Goal: Task Accomplishment & Management: Manage account settings

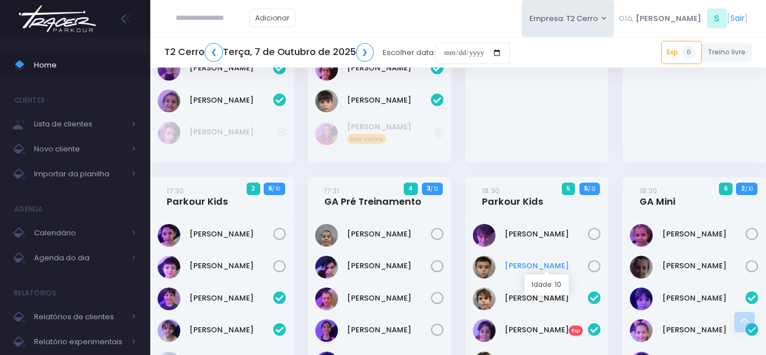
scroll to position [1077, 0]
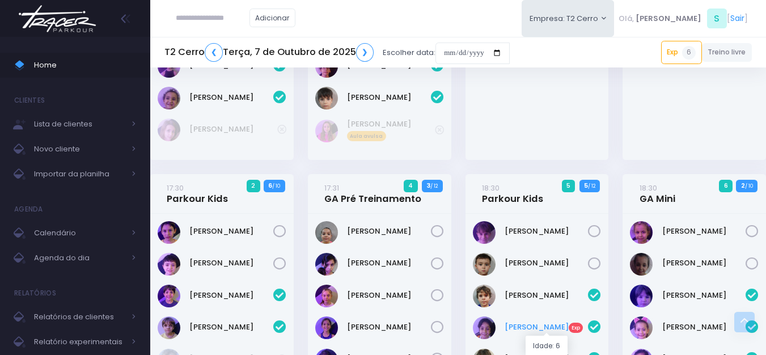
click at [523, 325] on link "André Meneghel Exp" at bounding box center [547, 326] width 84 height 11
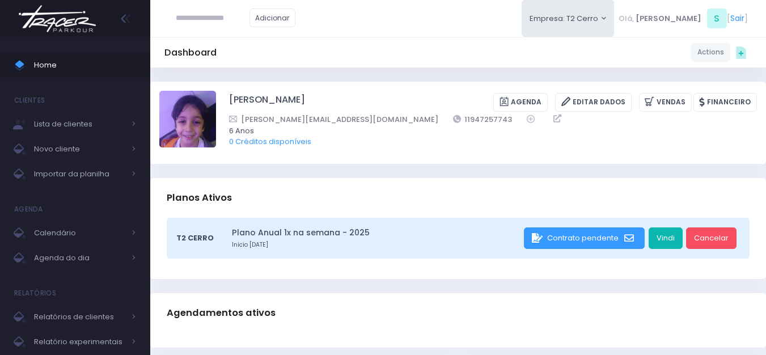
click at [660, 244] on link "Vindi" at bounding box center [666, 238] width 34 height 22
click at [662, 238] on link "Vindi" at bounding box center [666, 238] width 34 height 22
drag, startPoint x: 227, startPoint y: 100, endPoint x: 307, endPoint y: 103, distance: 79.4
click at [307, 103] on div "André Meneghel Chagas Camargo Agenda Editar Dados Vendas Financeiro 11947257743…" at bounding box center [458, 122] width 598 height 63
copy link "André Meneghel"
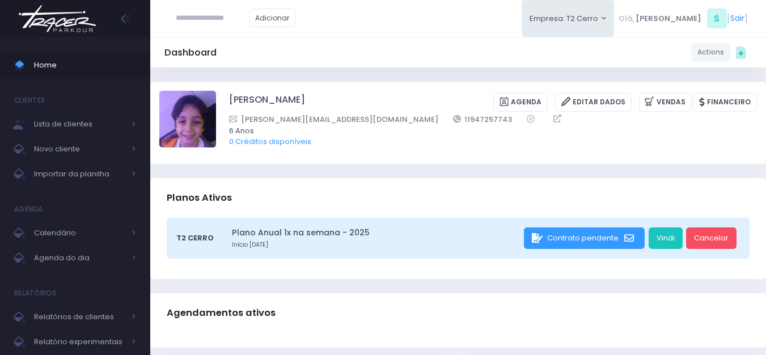
click at [60, 26] on img at bounding box center [57, 19] width 86 height 40
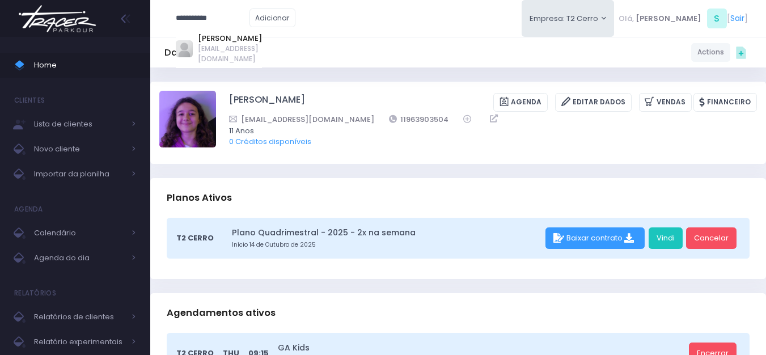
drag, startPoint x: 222, startPoint y: 35, endPoint x: 187, endPoint y: 20, distance: 38.9
click at [187, 20] on span "**********" at bounding box center [213, 18] width 74 height 22
type input "**********"
click input "submit" at bounding box center [0, 0] width 0 height 0
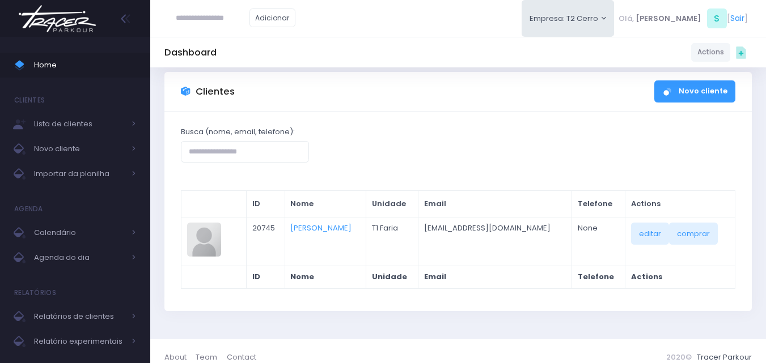
scroll to position [37, 0]
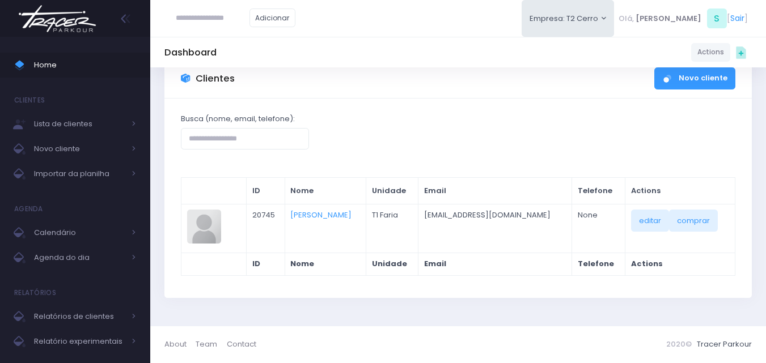
drag, startPoint x: 236, startPoint y: 16, endPoint x: 230, endPoint y: 16, distance: 6.8
click at [230, 16] on input "text" at bounding box center [213, 18] width 74 height 22
type input "***"
click input "submit" at bounding box center [0, 0] width 0 height 0
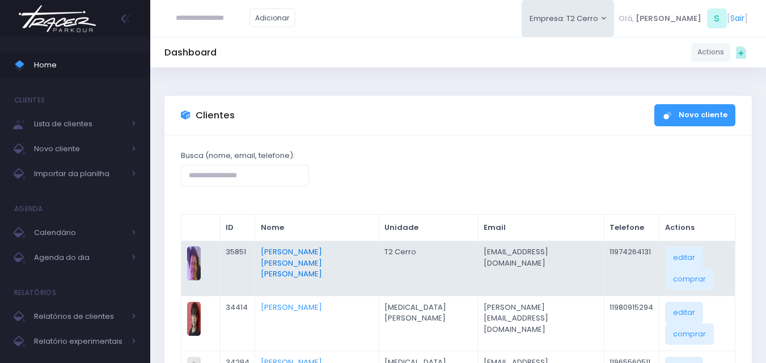
click at [315, 253] on link "Ruy Braga Fialho Neto" at bounding box center [291, 263] width 61 height 33
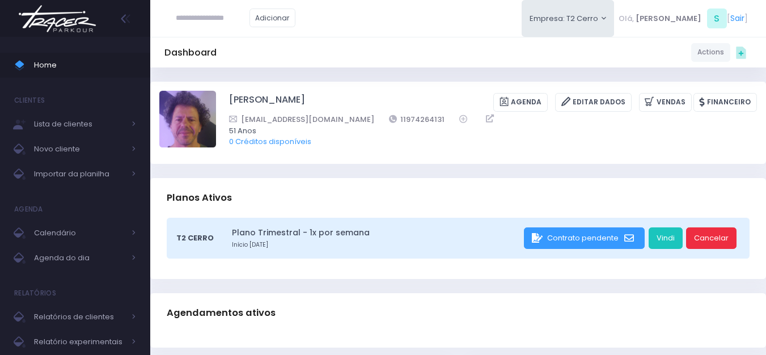
click at [704, 243] on link "Cancelar" at bounding box center [711, 238] width 50 height 22
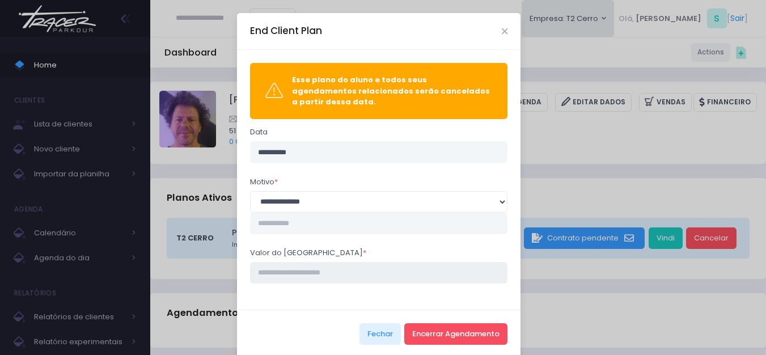
click at [312, 268] on input "Valor do estorno *" at bounding box center [379, 273] width 258 height 22
type input "****"
click at [435, 326] on button "Encerrar Agendamento" at bounding box center [455, 334] width 103 height 22
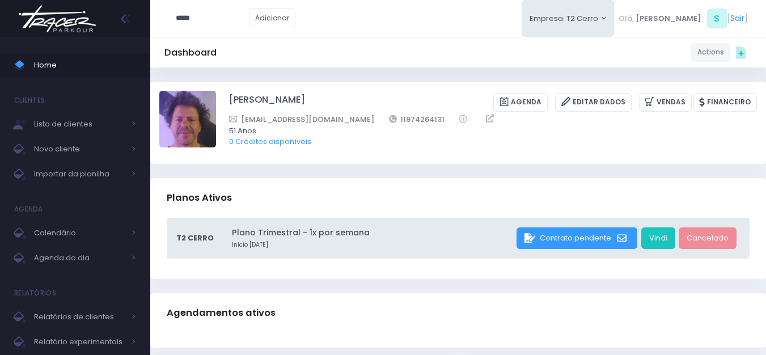
type input "*****"
click input "submit" at bounding box center [0, 0] width 0 height 0
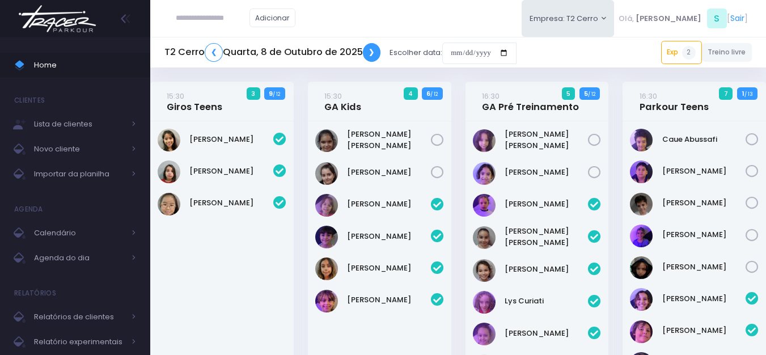
scroll to position [954, 0]
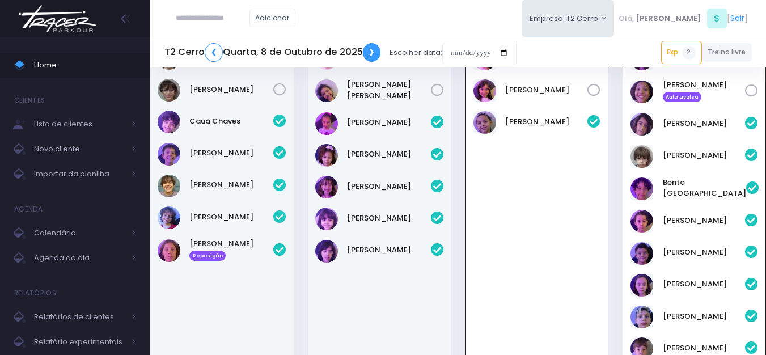
click at [377, 57] on link "❯" at bounding box center [372, 52] width 18 height 19
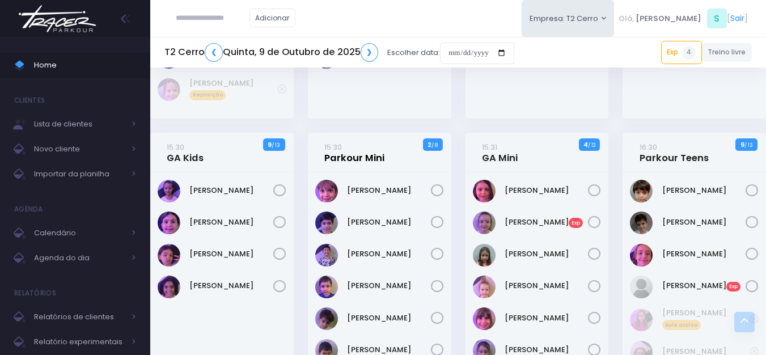
scroll to position [397, 0]
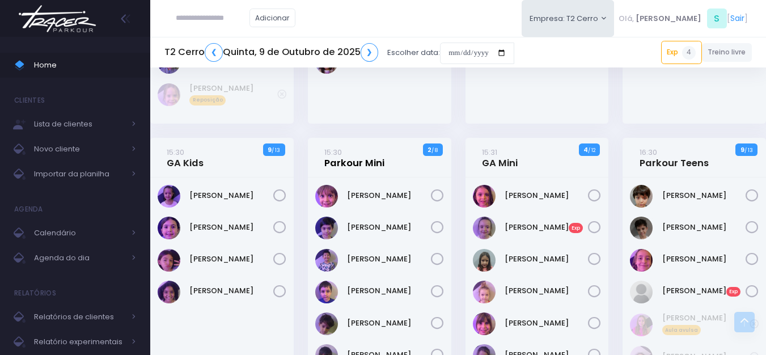
click at [355, 163] on link "15:30 Parkour Mini" at bounding box center [354, 157] width 60 height 23
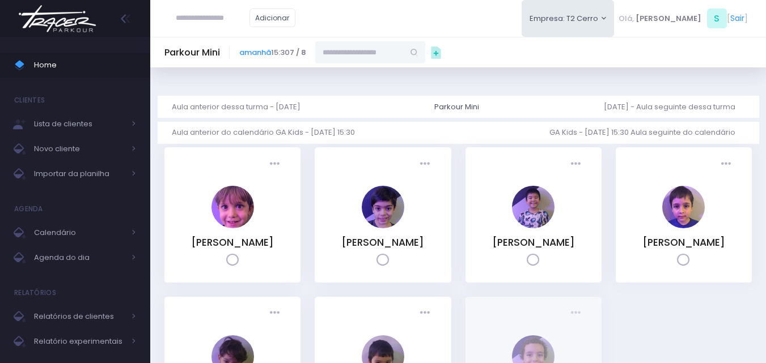
click at [338, 51] on input "text" at bounding box center [359, 52] width 88 height 22
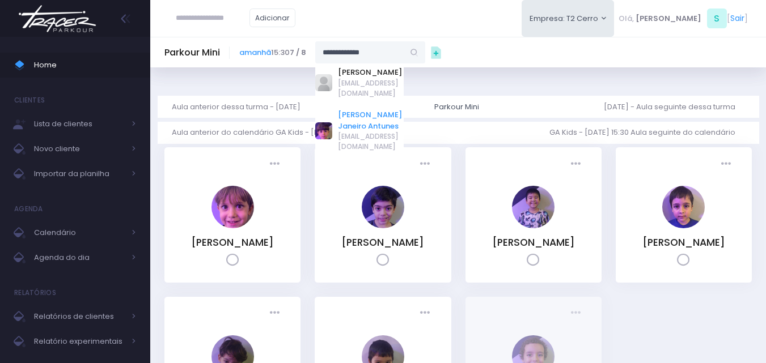
click at [359, 109] on link "Gustavo Braga Janeiro Antunes" at bounding box center [371, 120] width 66 height 22
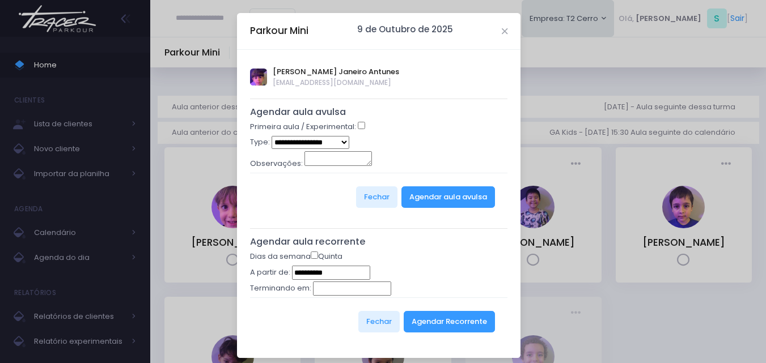
type input "**********"
click at [284, 142] on select "**********" at bounding box center [311, 142] width 78 height 13
select select "*"
click at [272, 136] on select "**********" at bounding box center [311, 142] width 78 height 13
click at [439, 202] on button "Agendar aula avulsa" at bounding box center [448, 198] width 94 height 22
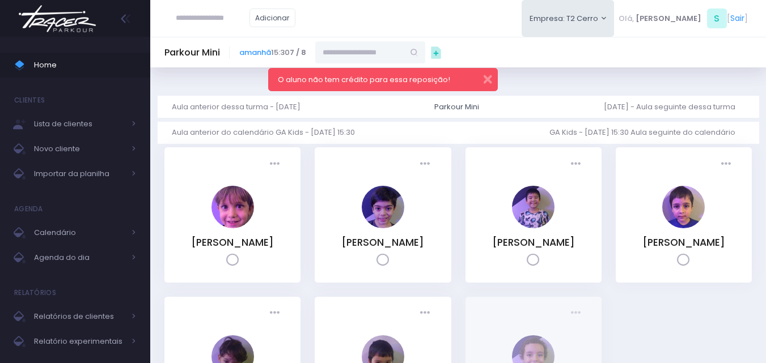
click at [375, 53] on input "text" at bounding box center [359, 52] width 88 height 22
click at [486, 79] on button "button" at bounding box center [480, 77] width 23 height 13
click at [394, 51] on input "**********" at bounding box center [359, 52] width 88 height 22
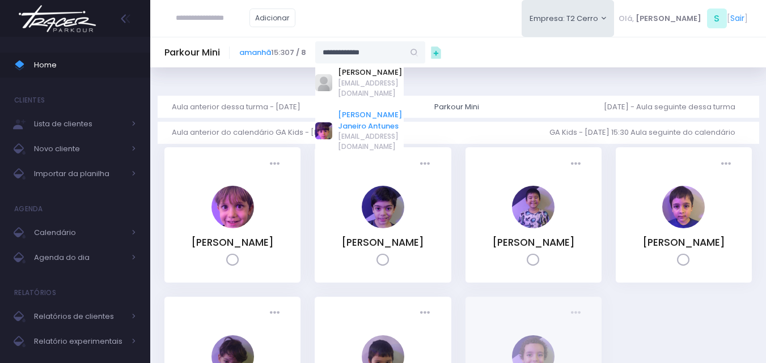
click at [361, 109] on link "[PERSON_NAME] Janeiro Antunes" at bounding box center [371, 120] width 66 height 22
type input "**********"
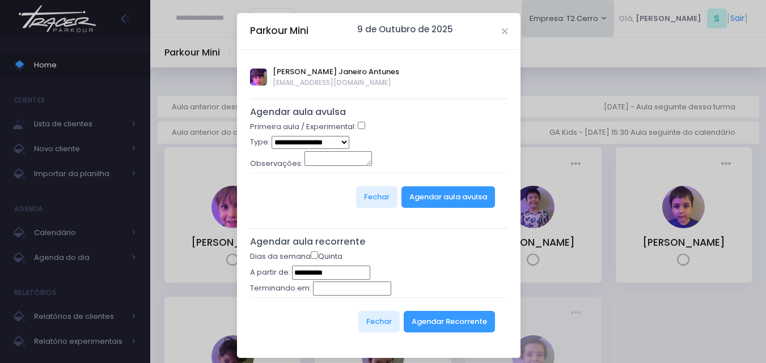
click at [320, 144] on select "**********" at bounding box center [311, 142] width 78 height 13
click at [272, 136] on select "**********" at bounding box center [311, 142] width 78 height 13
click at [420, 198] on button "Agendar aula avulsa" at bounding box center [448, 198] width 94 height 22
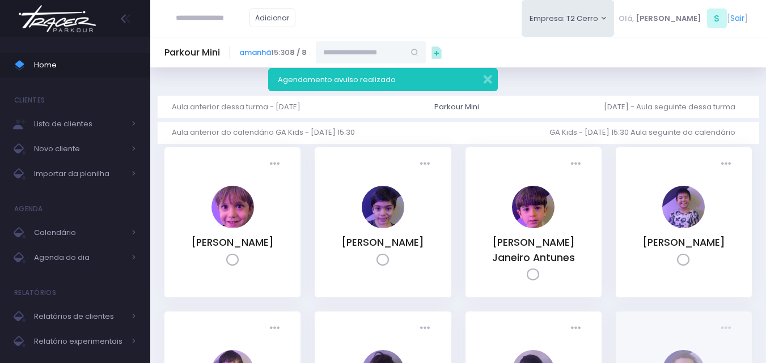
click at [83, 26] on img at bounding box center [57, 19] width 86 height 40
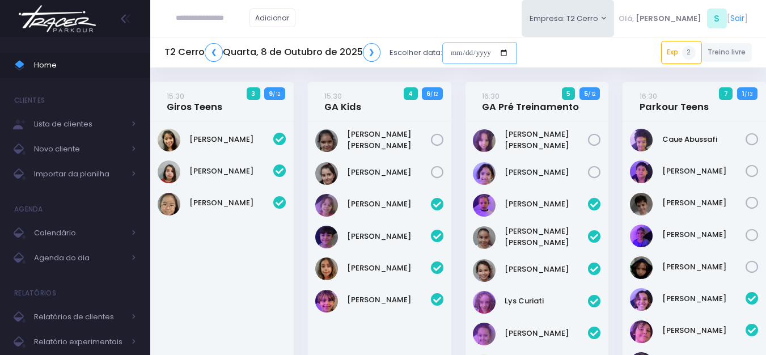
click at [459, 62] on input "date" at bounding box center [479, 54] width 74 height 22
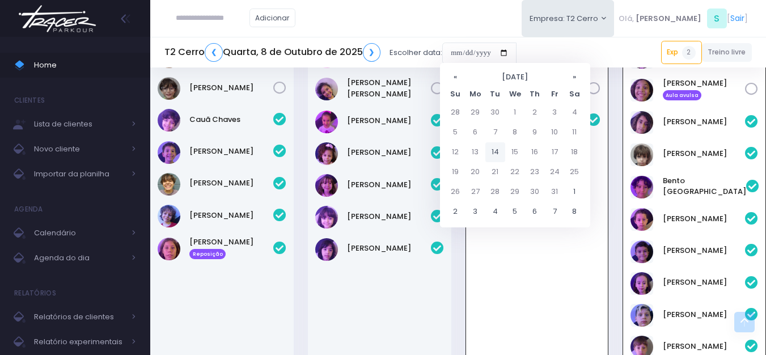
click at [495, 152] on td "14" at bounding box center [495, 152] width 20 height 20
type input "**********"
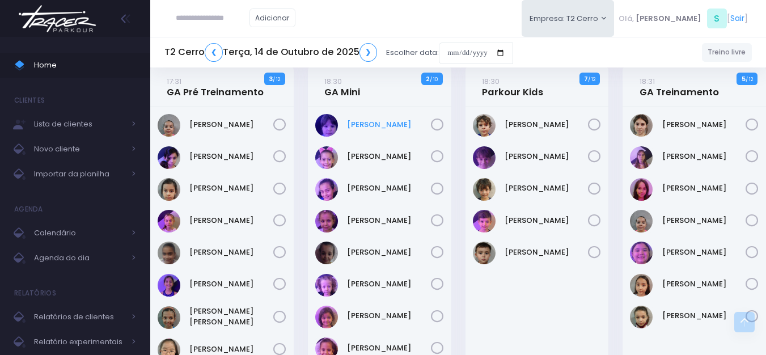
scroll to position [1020, 0]
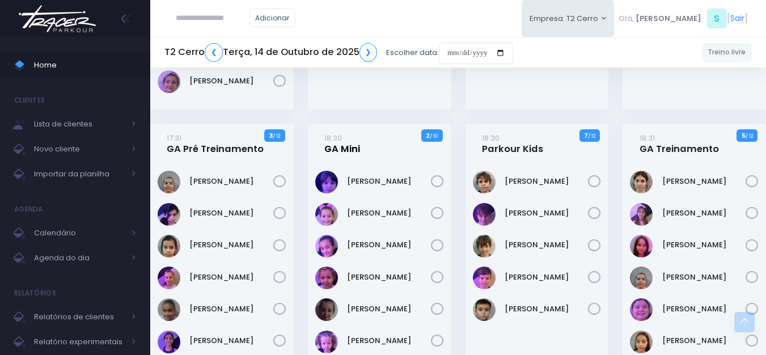
click at [344, 132] on link "18:30 GA Mini" at bounding box center [342, 143] width 36 height 23
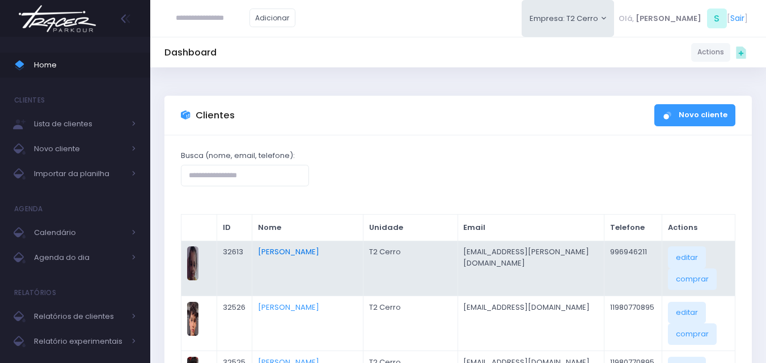
click at [289, 251] on link "[PERSON_NAME]" at bounding box center [288, 252] width 61 height 11
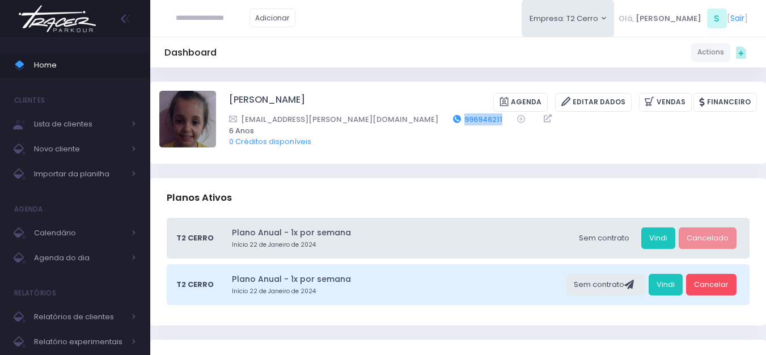
drag, startPoint x: 422, startPoint y: 121, endPoint x: 371, endPoint y: 120, distance: 50.5
click at [371, 120] on div "Regiane.pereira@hotmail.com 996946211" at bounding box center [485, 119] width 513 height 12
copy link "996946211"
click at [73, 24] on img at bounding box center [57, 19] width 86 height 40
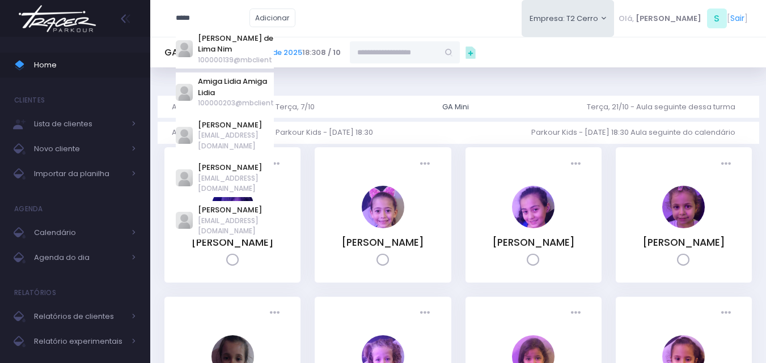
type input "*****"
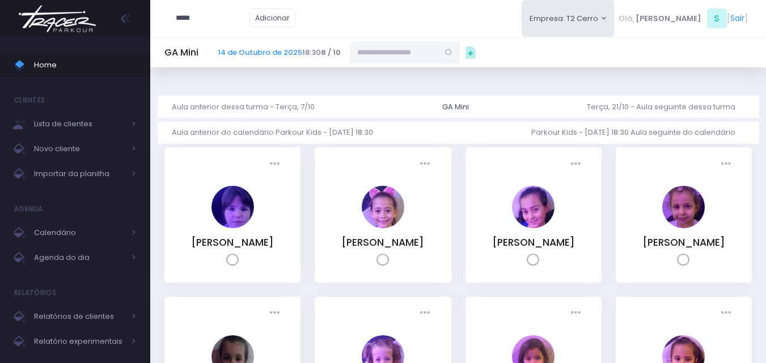
click at [380, 53] on input "text" at bounding box center [394, 52] width 88 height 22
type input "*"
type input "*******"
drag, startPoint x: 390, startPoint y: 56, endPoint x: 339, endPoint y: 56, distance: 51.0
click at [339, 56] on div "14 de Outubro de 2025 18:30 8 / 10 ******* lídia v Lidiane Silva 100005320liedh…" at bounding box center [339, 52] width 242 height 22
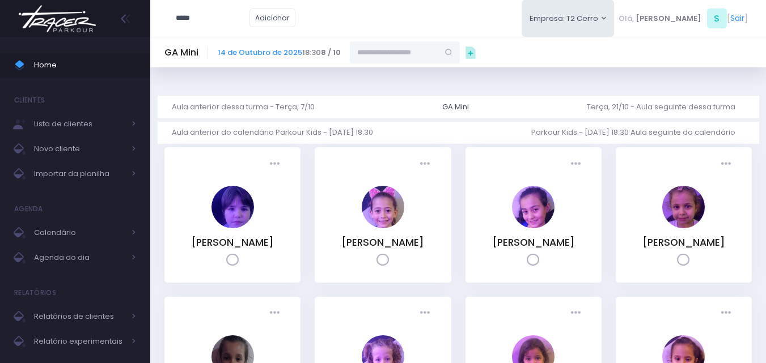
paste input "*********"
click at [382, 74] on link "Lídia Vicentini" at bounding box center [405, 72] width 66 height 11
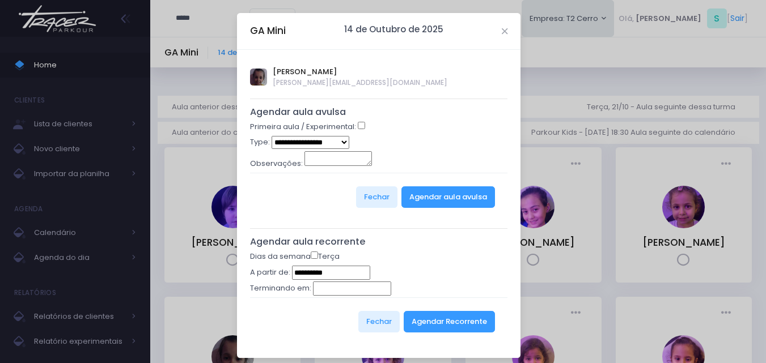
type input "**********"
click at [329, 147] on select "**********" at bounding box center [311, 142] width 78 height 13
select select "*"
click at [272, 136] on select "**********" at bounding box center [311, 142] width 78 height 13
click at [422, 204] on button "Agendar aula avulsa" at bounding box center [448, 198] width 94 height 22
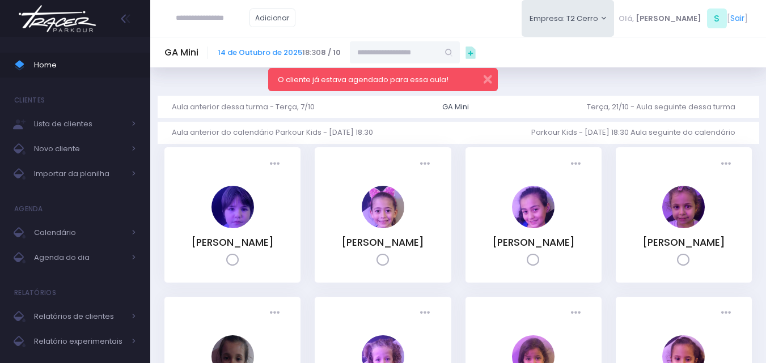
click at [381, 57] on input "text" at bounding box center [394, 52] width 88 height 22
type input "*"
paste input "*********"
click at [484, 82] on button "button" at bounding box center [480, 77] width 23 height 13
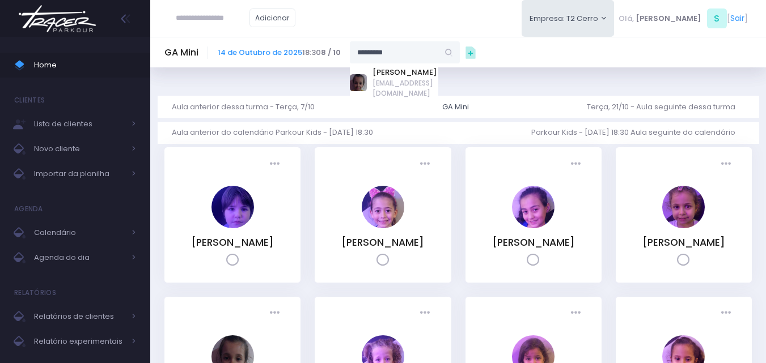
click at [416, 60] on input "*********" at bounding box center [394, 52] width 88 height 22
click at [405, 74] on link "[PERSON_NAME]" at bounding box center [405, 72] width 66 height 11
type input "**********"
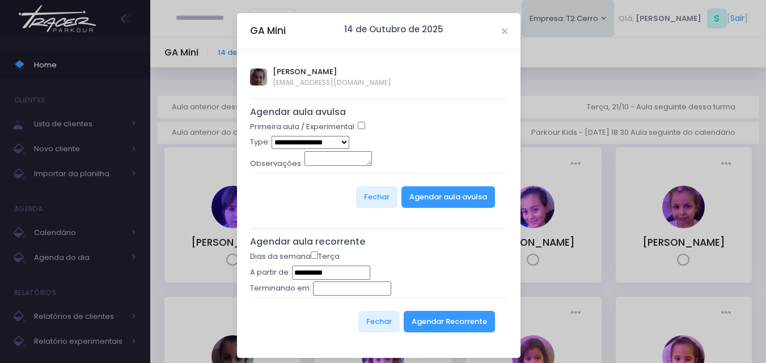
click at [311, 141] on select "**********" at bounding box center [311, 142] width 78 height 13
select select "*"
click at [272, 136] on select "**********" at bounding box center [311, 142] width 78 height 13
click at [455, 200] on button "Agendar aula avulsa" at bounding box center [448, 198] width 94 height 22
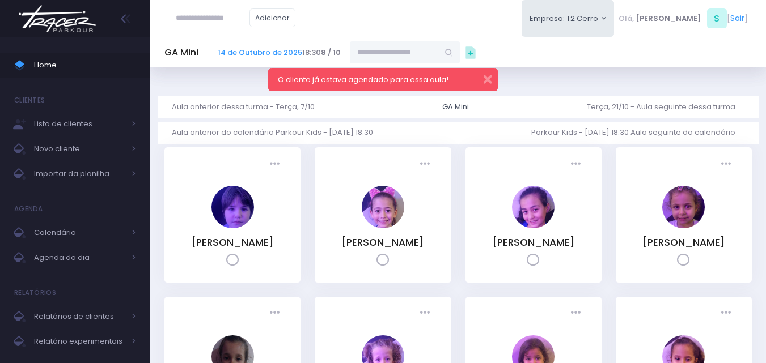
click at [58, 18] on img at bounding box center [57, 19] width 86 height 40
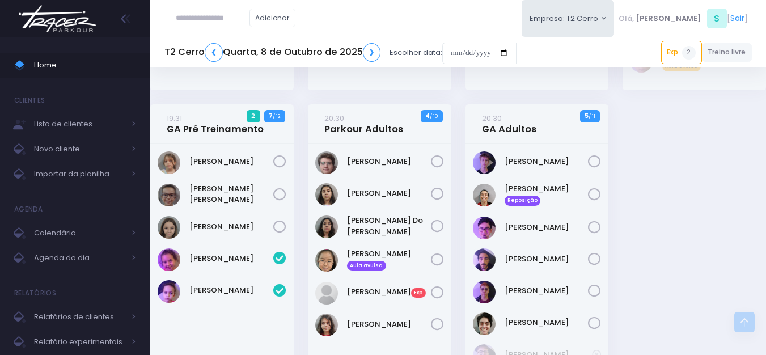
scroll to position [1459, 0]
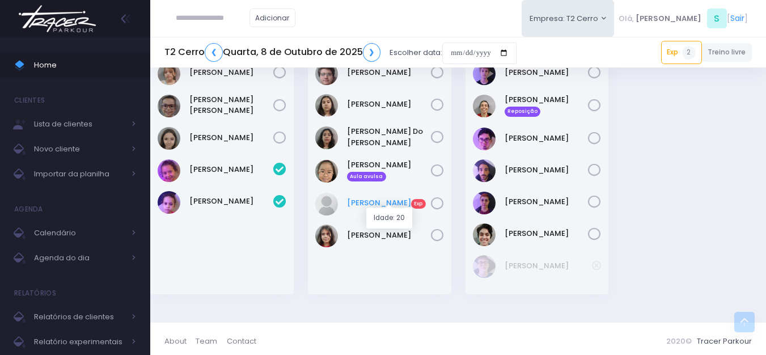
click at [357, 198] on link "Patrick Taylor Exp" at bounding box center [389, 202] width 84 height 11
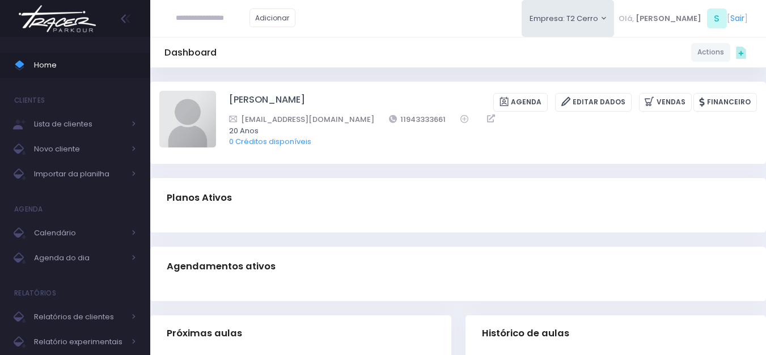
click at [63, 32] on img at bounding box center [57, 19] width 86 height 40
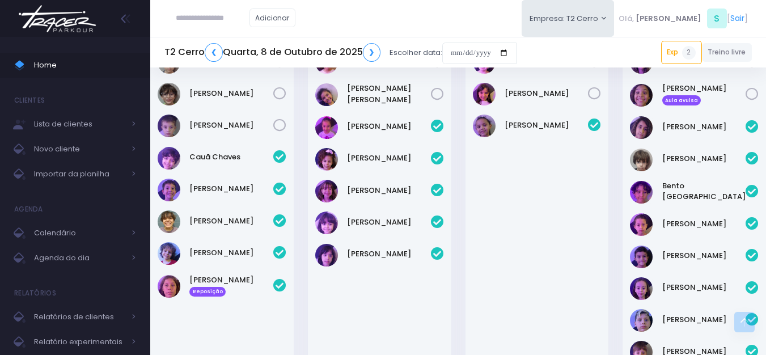
scroll to position [950, 0]
click at [683, 101] on div "João Miguel Aula avulsa" at bounding box center [704, 95] width 84 height 24
click at [679, 90] on link "João Miguel Aula avulsa" at bounding box center [704, 94] width 84 height 23
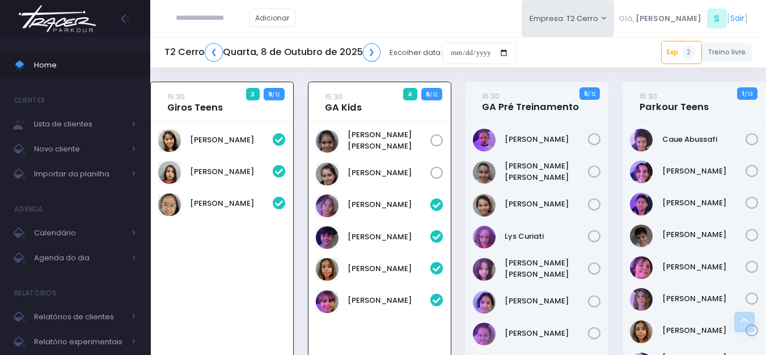
scroll to position [1361, 0]
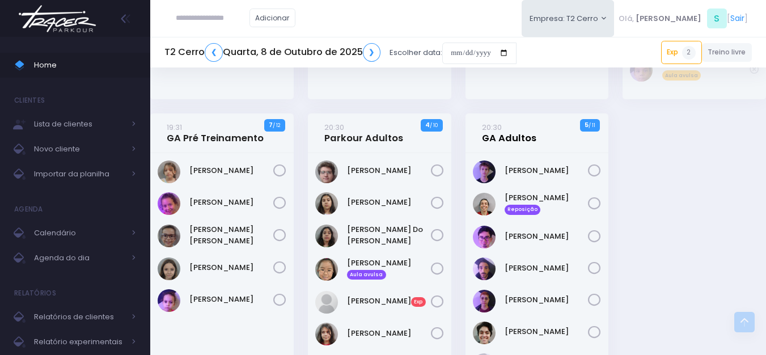
click at [494, 135] on link "20:30 GA Adultos" at bounding box center [509, 132] width 54 height 23
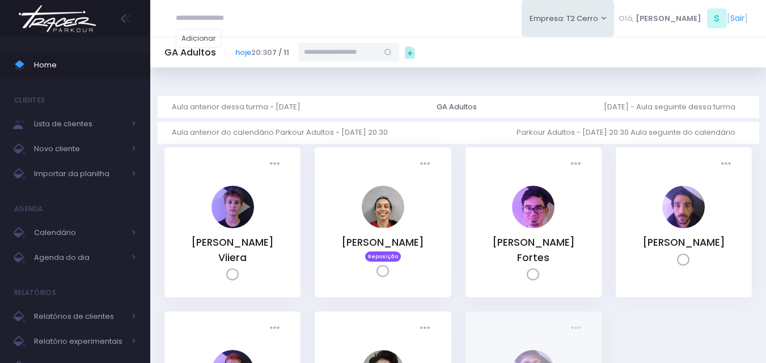
click at [378, 54] on input "text" at bounding box center [338, 52] width 80 height 19
click at [341, 75] on link "[PERSON_NAME]" at bounding box center [354, 72] width 66 height 11
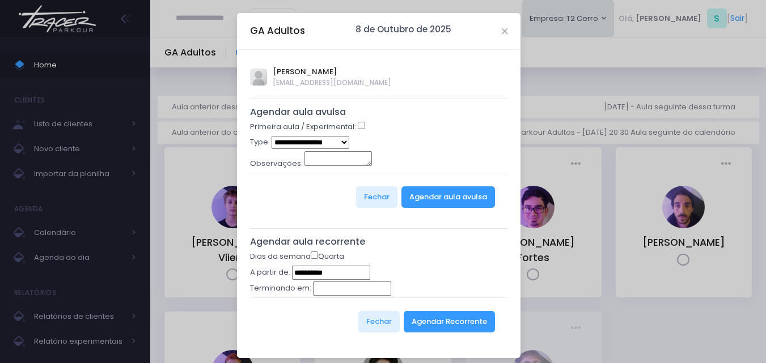
type input "**********"
select select "*"
click at [432, 201] on button "Agendar aula avulsa" at bounding box center [448, 198] width 94 height 22
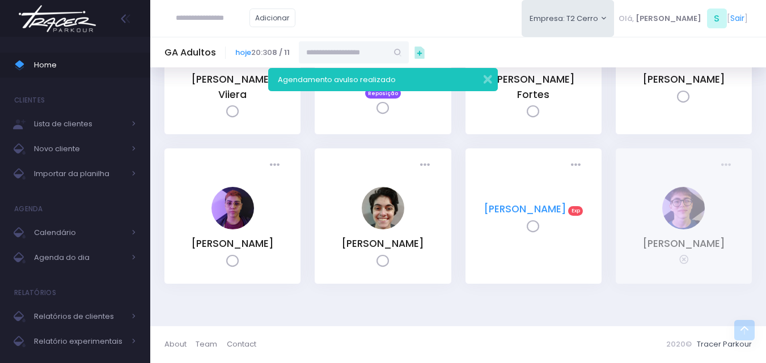
scroll to position [178, 0]
click at [497, 202] on link "[PERSON_NAME]" at bounding box center [525, 209] width 83 height 14
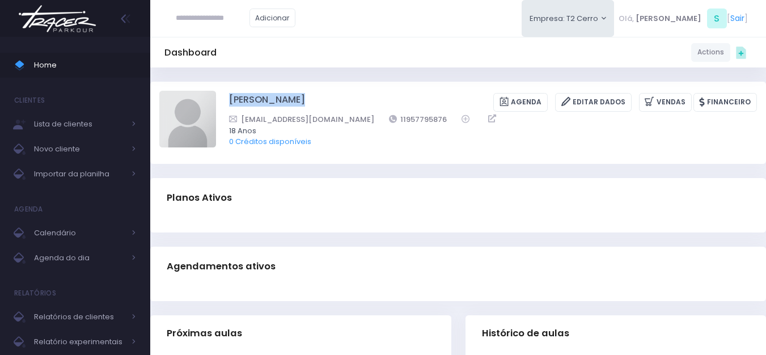
drag, startPoint x: 220, startPoint y: 98, endPoint x: 365, endPoint y: 101, distance: 144.6
click at [365, 101] on div "[PERSON_NAME] [GEOGRAPHIC_DATA] Editar Dados [GEOGRAPHIC_DATA] Financeiro 11957…" at bounding box center [458, 122] width 598 height 63
copy div "[PERSON_NAME]"
click at [204, 118] on img at bounding box center [187, 119] width 57 height 57
click at [215, 91] on input "file" at bounding box center [215, 90] width 1 height 1
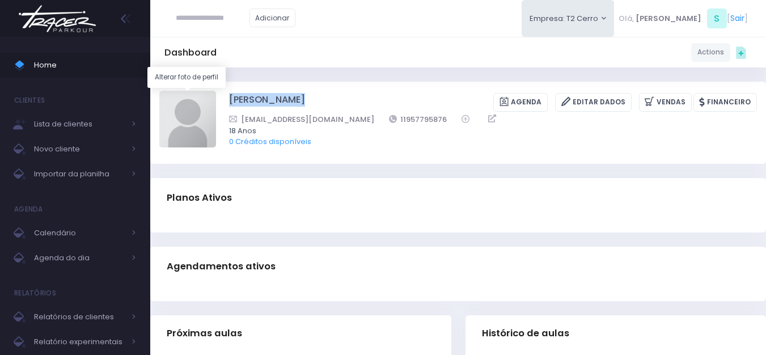
type input "**********"
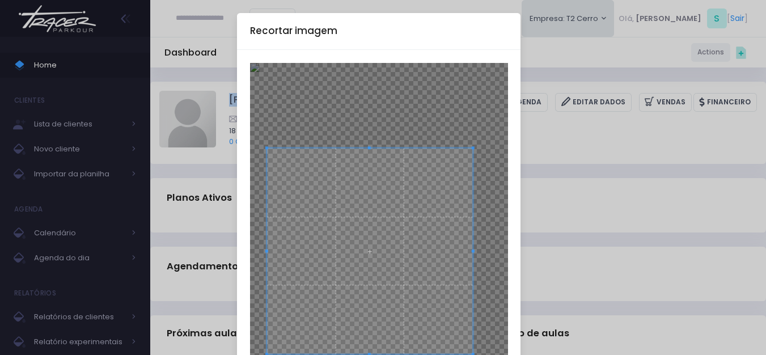
click at [379, 247] on span at bounding box center [370, 251] width 206 height 206
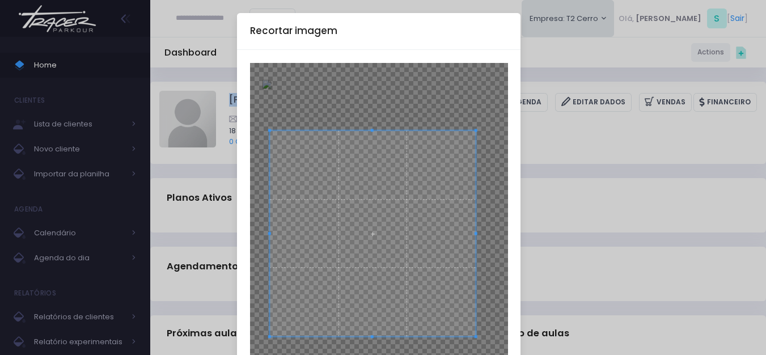
click at [380, 238] on span at bounding box center [373, 233] width 206 height 206
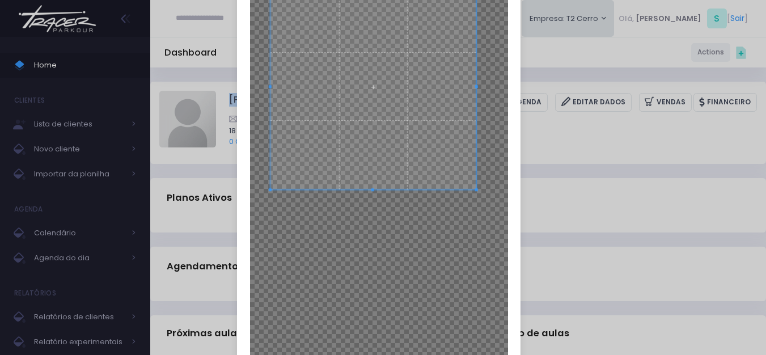
scroll to position [240, 0]
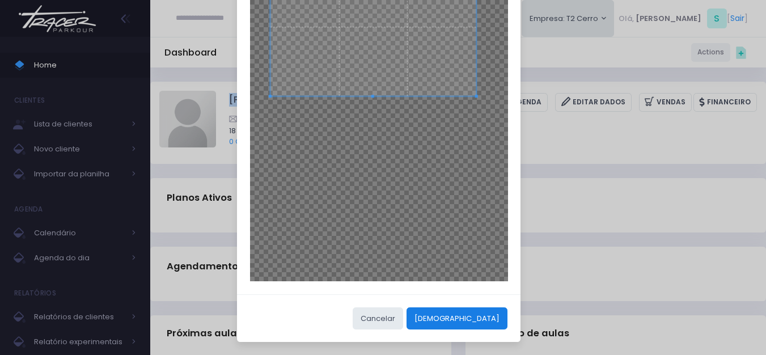
click at [477, 320] on button "[DEMOGRAPHIC_DATA]" at bounding box center [456, 318] width 101 height 22
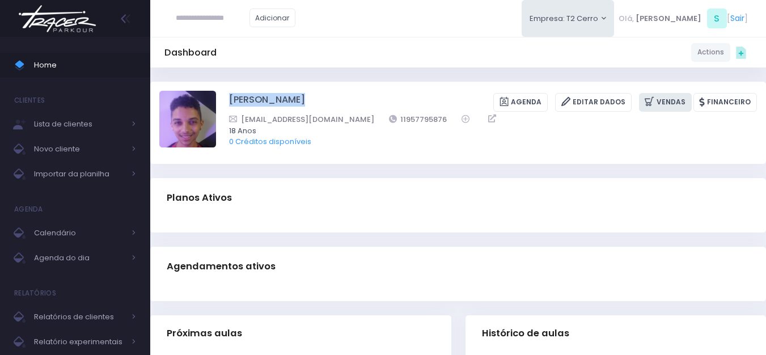
click at [664, 100] on link "Vendas" at bounding box center [665, 102] width 53 height 19
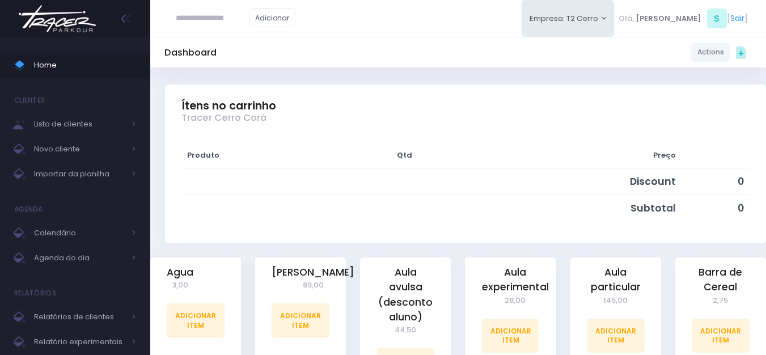
scroll to position [113, 0]
click at [517, 328] on link "Adicionar Item" at bounding box center [511, 335] width 58 height 34
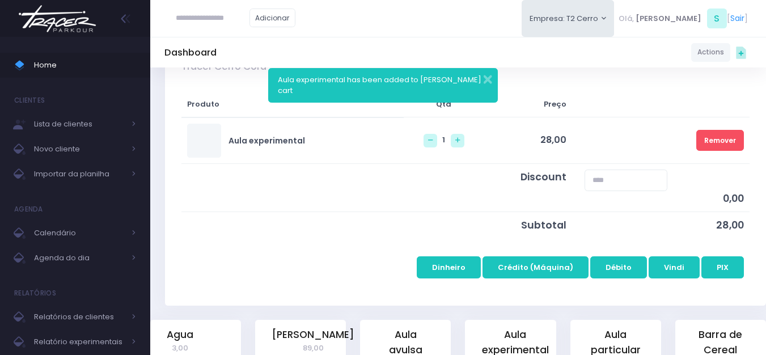
scroll to position [170, 0]
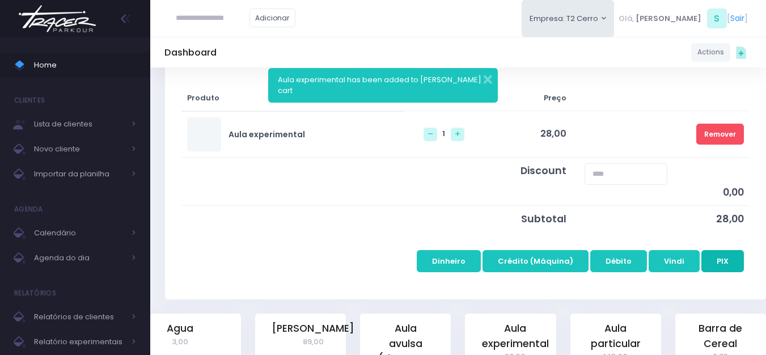
click at [732, 264] on button "PIX" at bounding box center [722, 261] width 43 height 22
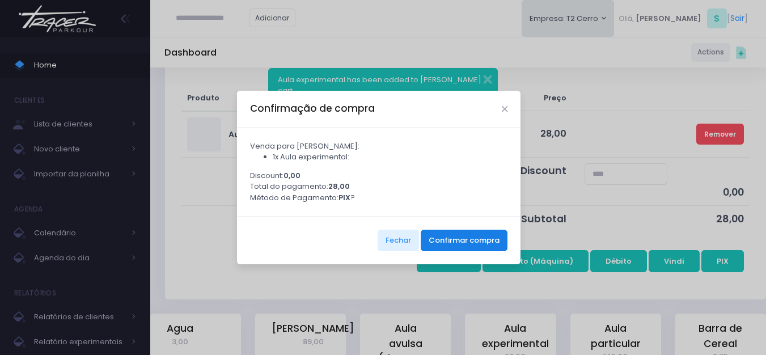
click at [483, 245] on button "Confirmar compra" at bounding box center [464, 241] width 87 height 22
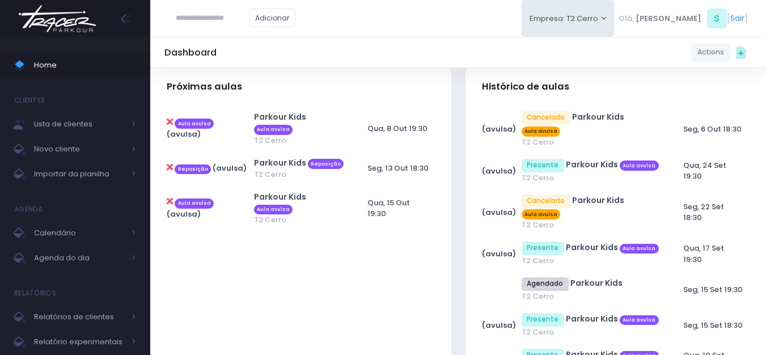
scroll to position [340, 0]
click at [172, 122] on icon at bounding box center [170, 121] width 6 height 9
type input "**********"
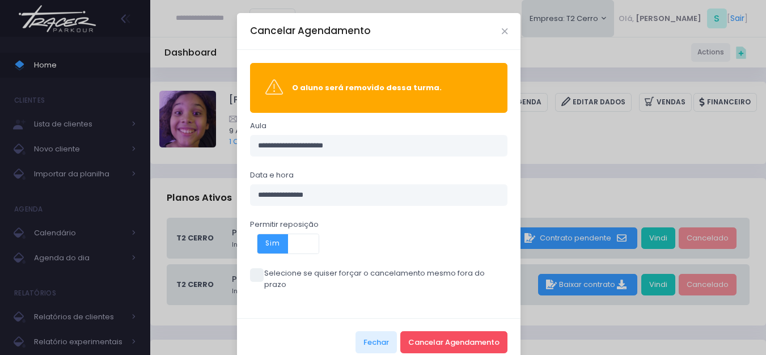
click at [253, 270] on span at bounding box center [257, 275] width 14 height 14
click at [428, 333] on button "Cancelar Agendamento" at bounding box center [453, 342] width 107 height 22
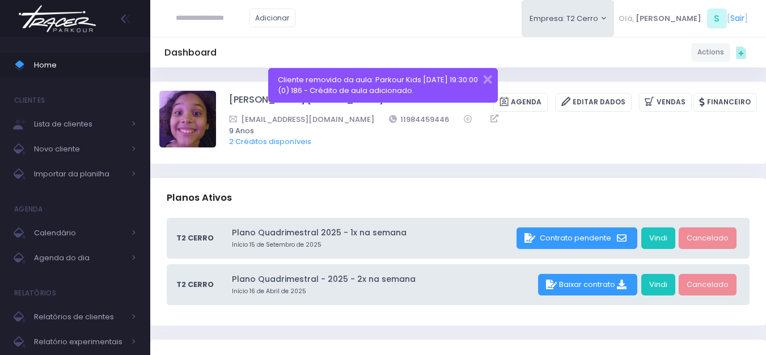
click at [81, 10] on img at bounding box center [57, 19] width 86 height 40
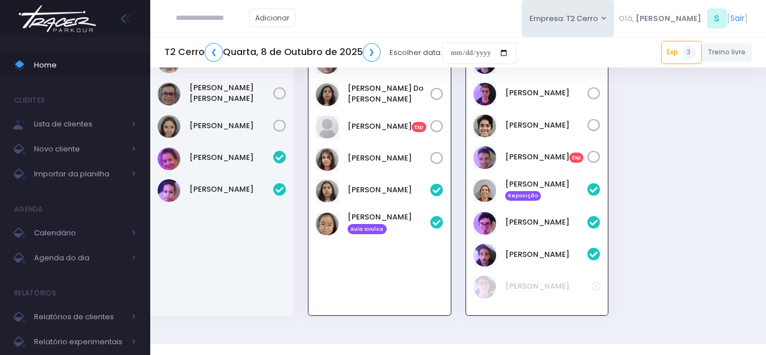
scroll to position [1472, 0]
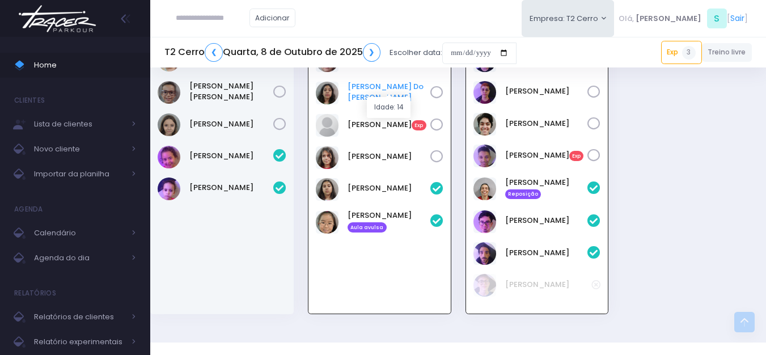
click at [362, 84] on link "[PERSON_NAME] Do [PERSON_NAME]" at bounding box center [389, 92] width 83 height 22
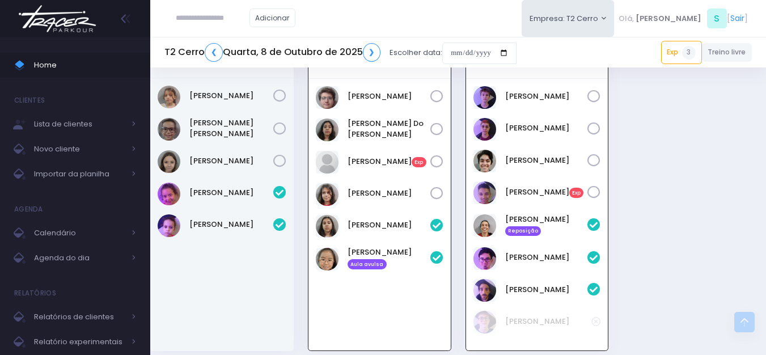
scroll to position [1359, 0]
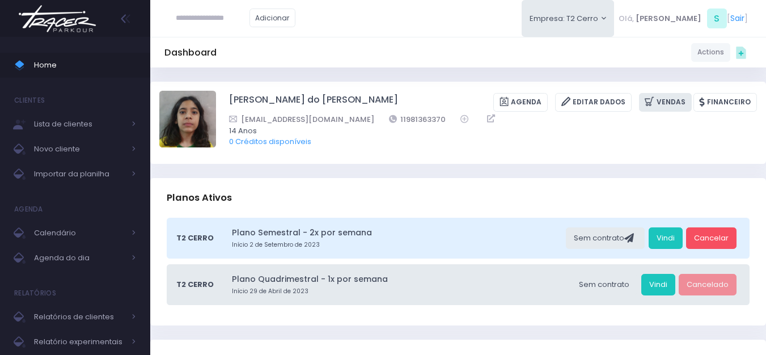
click at [652, 101] on icon at bounding box center [651, 101] width 12 height 13
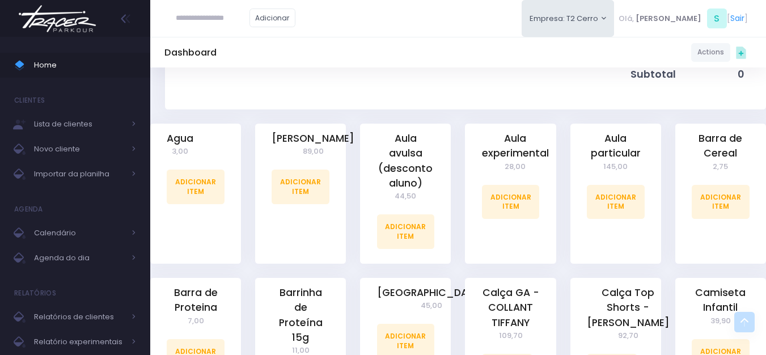
scroll to position [227, 0]
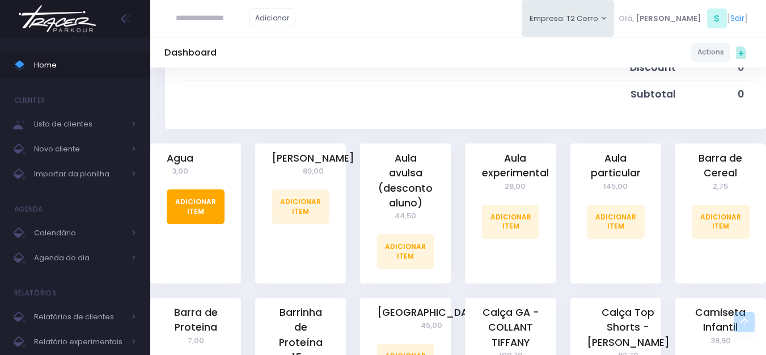
click at [204, 211] on link "Adicionar Item" at bounding box center [196, 206] width 58 height 34
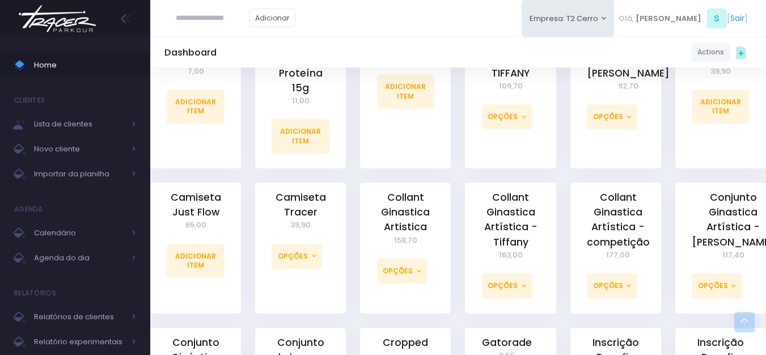
scroll to position [510, 0]
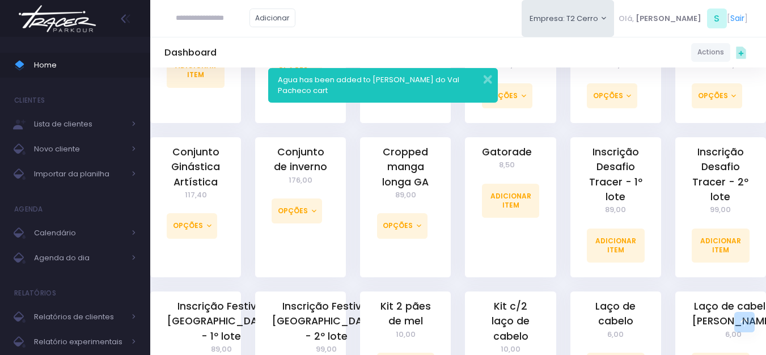
scroll to position [850, 0]
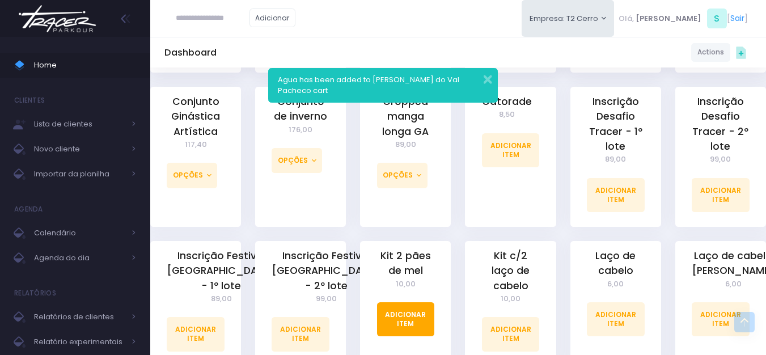
click at [420, 303] on link "Adicionar Item" at bounding box center [406, 319] width 58 height 34
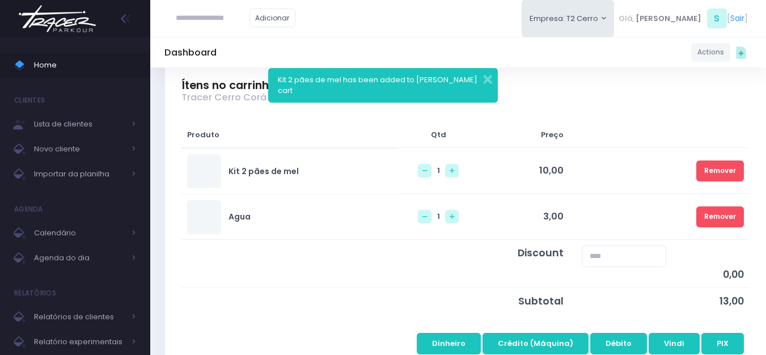
scroll to position [113, 0]
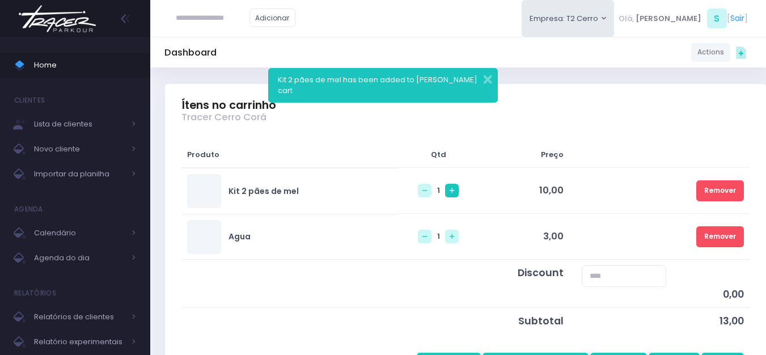
click at [445, 193] on link at bounding box center [452, 191] width 14 height 14
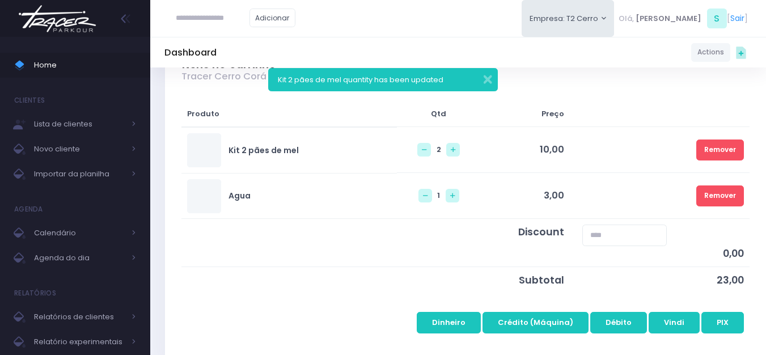
scroll to position [227, 0]
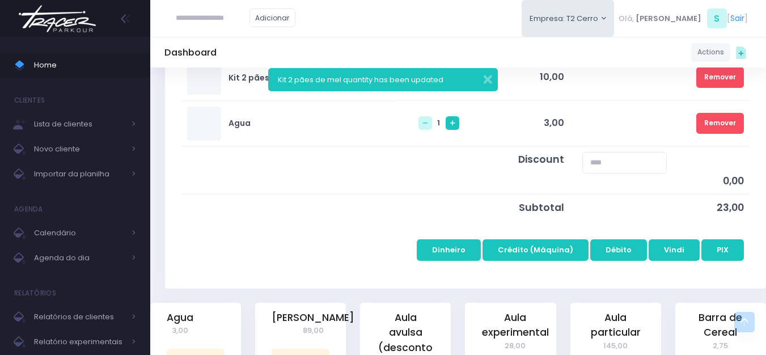
click at [446, 127] on link at bounding box center [453, 123] width 14 height 14
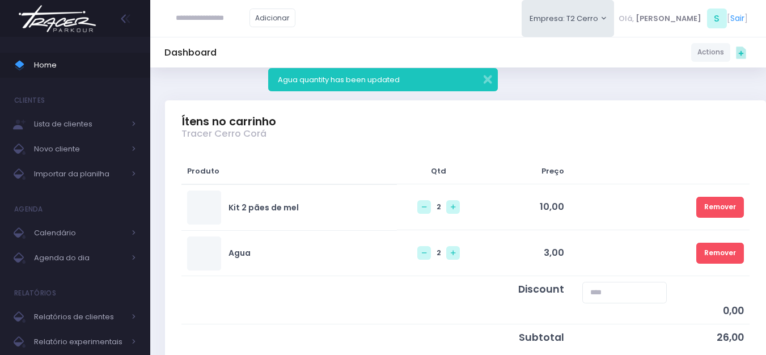
scroll to position [227, 0]
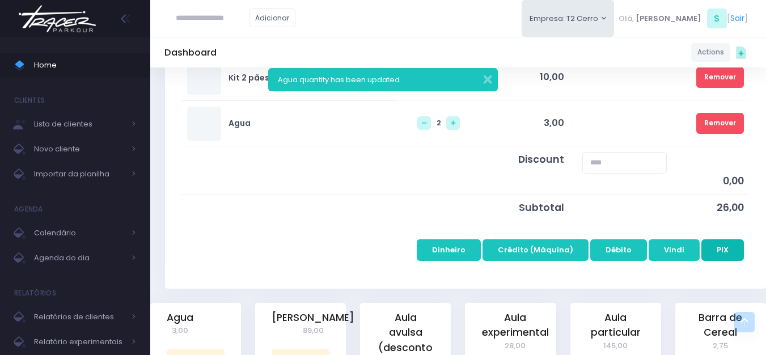
click at [727, 251] on button "PIX" at bounding box center [722, 250] width 43 height 22
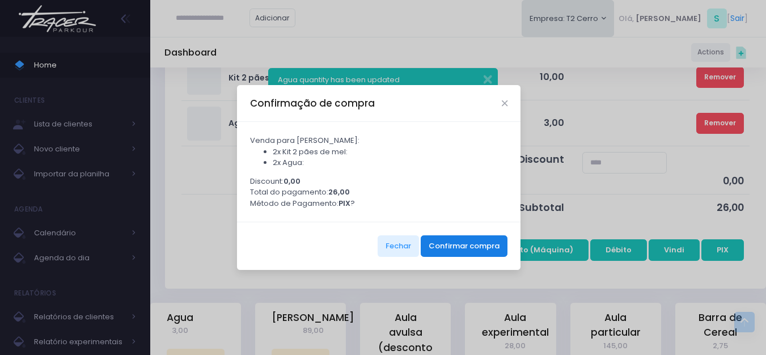
click at [464, 251] on button "Confirmar compra" at bounding box center [464, 246] width 87 height 22
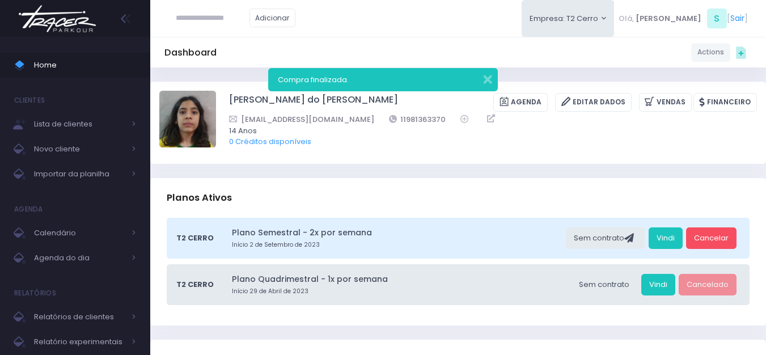
click at [61, 26] on img at bounding box center [57, 19] width 86 height 40
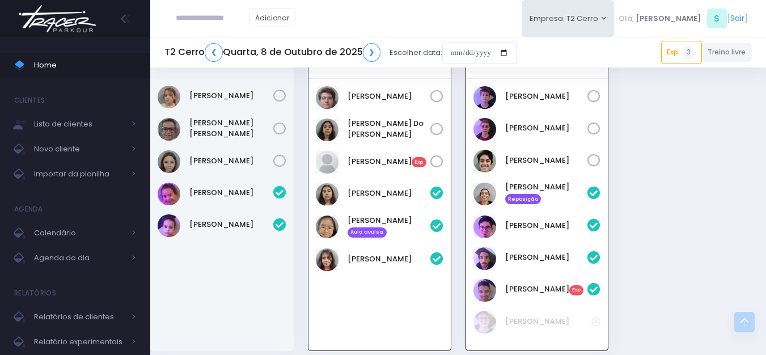
scroll to position [1416, 0]
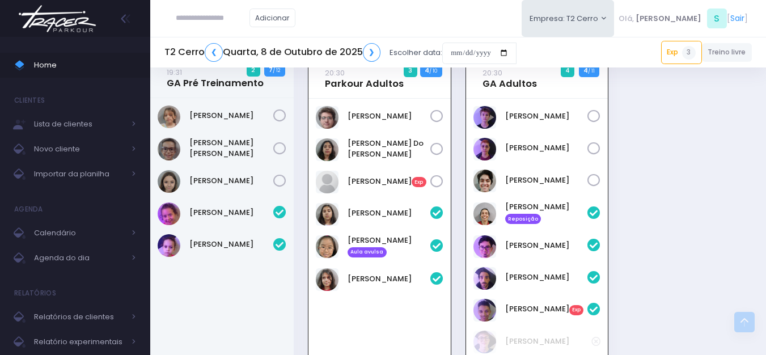
click at [439, 113] on icon at bounding box center [436, 116] width 13 height 13
click at [439, 145] on icon at bounding box center [436, 149] width 13 height 13
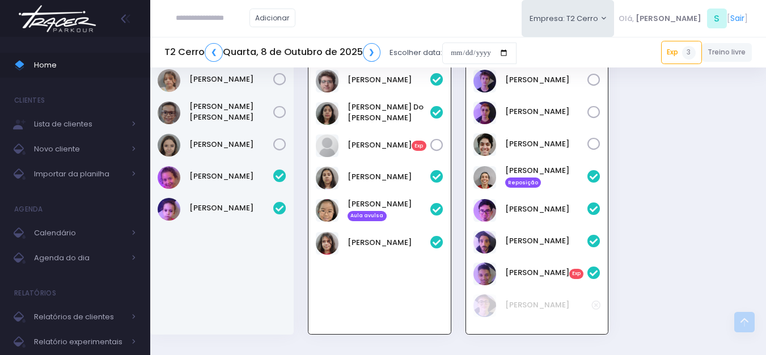
scroll to position [1492, 0]
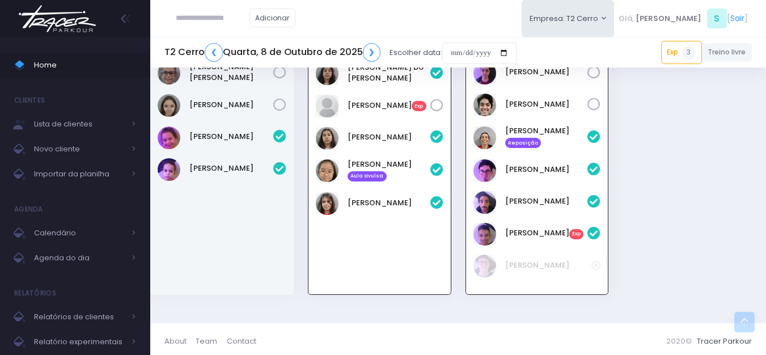
click at [83, 20] on img at bounding box center [57, 19] width 86 height 40
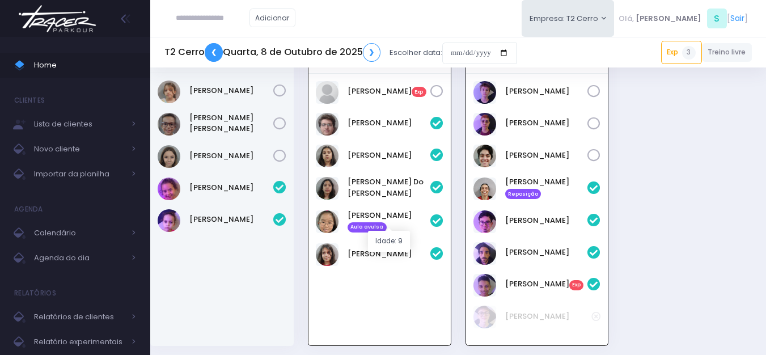
scroll to position [1414, 0]
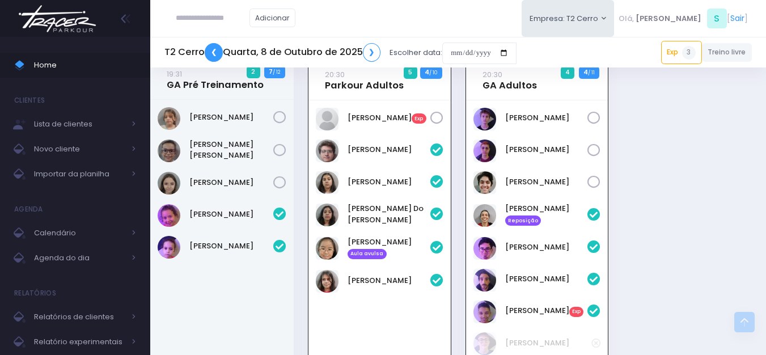
click at [215, 44] on link "❮" at bounding box center [214, 52] width 18 height 19
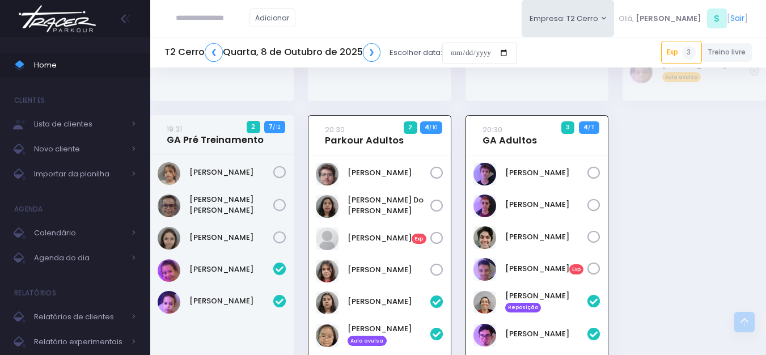
scroll to position [1359, 0]
click at [84, 22] on img at bounding box center [57, 19] width 86 height 40
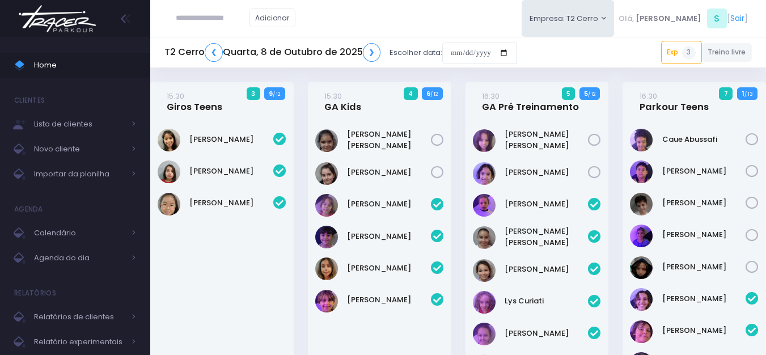
scroll to position [1471, 0]
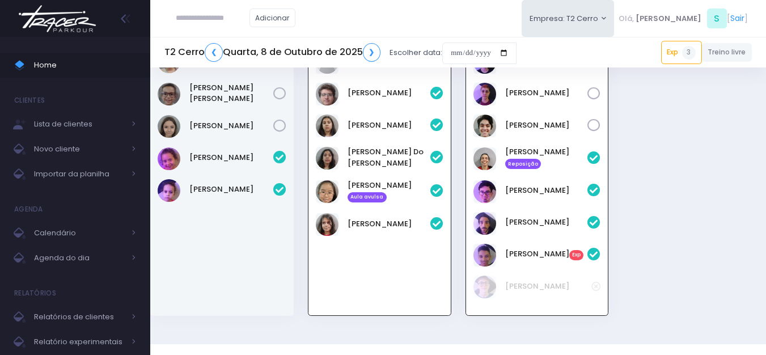
click at [70, 23] on img at bounding box center [57, 19] width 86 height 40
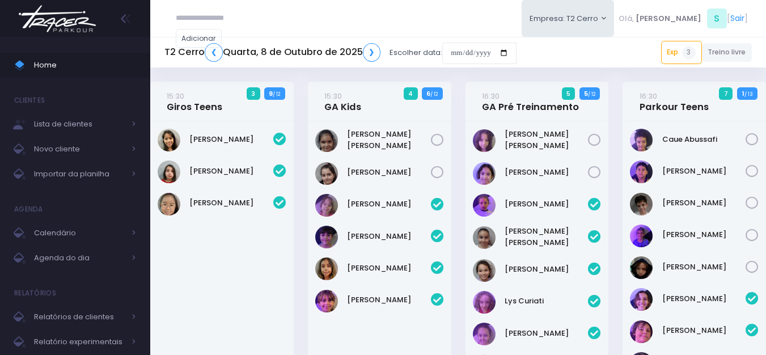
scroll to position [1471, 0]
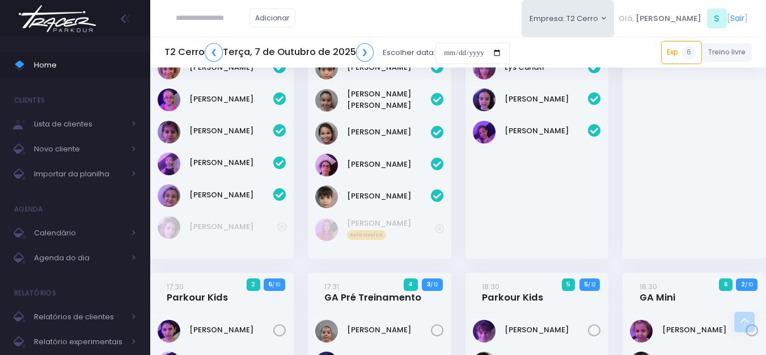
scroll to position [1134, 0]
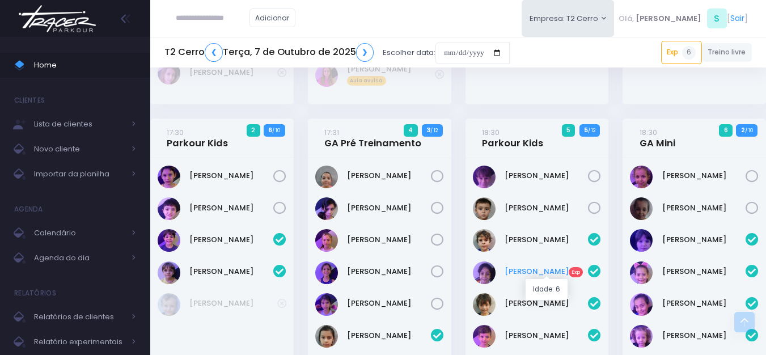
click at [536, 271] on link "André Meneghel Exp" at bounding box center [547, 271] width 84 height 11
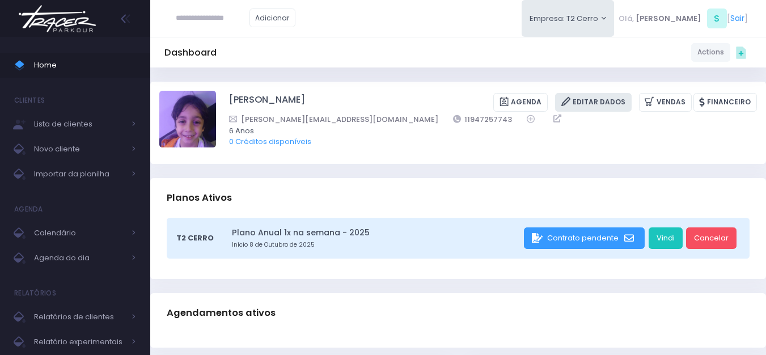
click at [586, 102] on link "Editar Dados" at bounding box center [593, 102] width 77 height 19
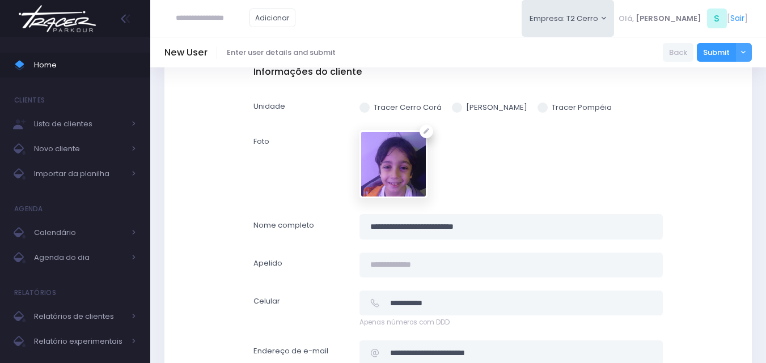
scroll to position [170, 0]
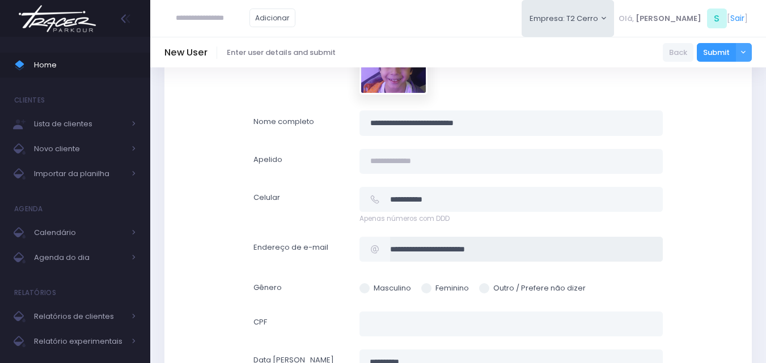
drag, startPoint x: 523, startPoint y: 242, endPoint x: 389, endPoint y: 253, distance: 134.3
click at [390, 253] on input "**********" at bounding box center [526, 250] width 273 height 26
paste input "**********"
type input "**********"
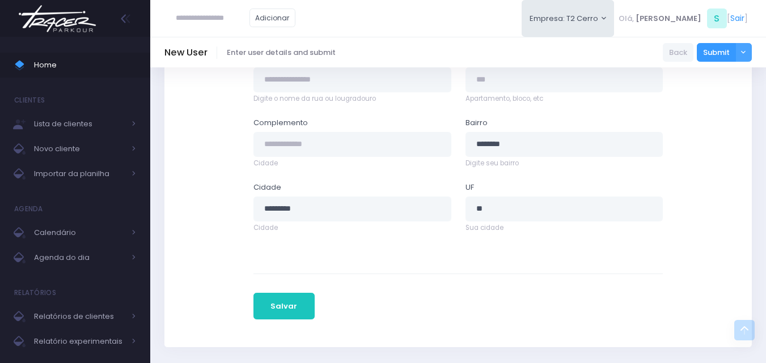
scroll to position [655, 0]
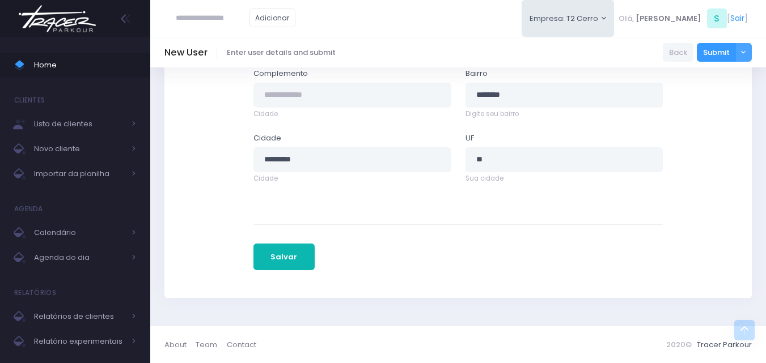
click at [273, 264] on button "Salvar" at bounding box center [283, 257] width 61 height 27
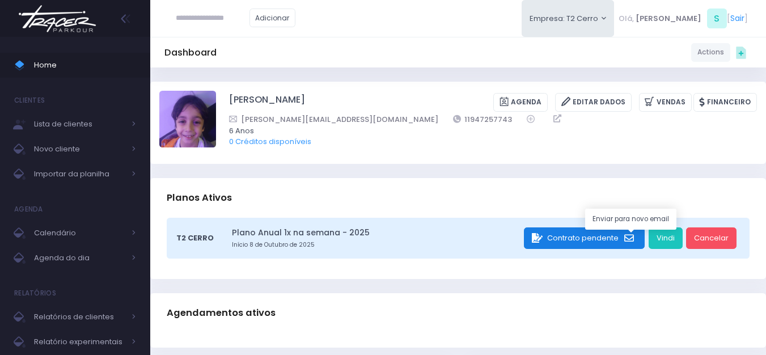
click at [633, 237] on icon "submit" at bounding box center [630, 239] width 12 height 10
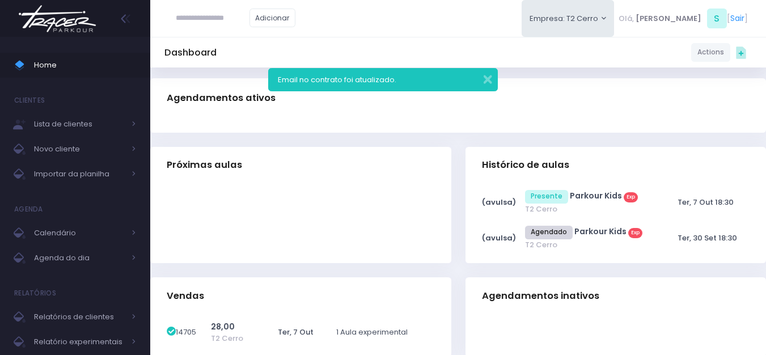
scroll to position [283, 0]
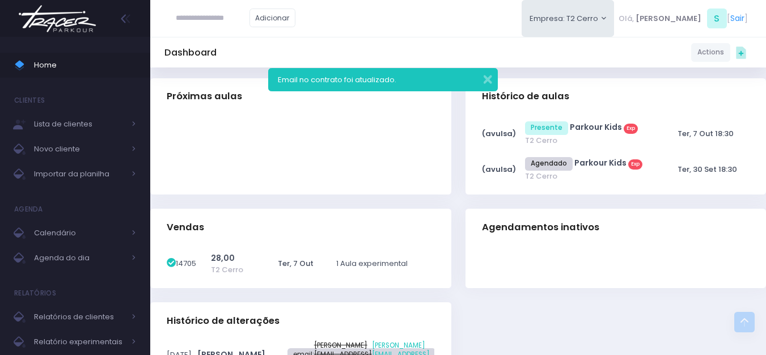
click at [70, 22] on img at bounding box center [57, 19] width 86 height 40
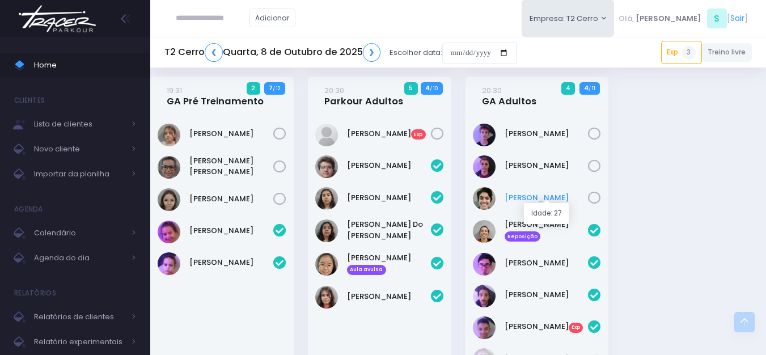
scroll to position [1417, 0]
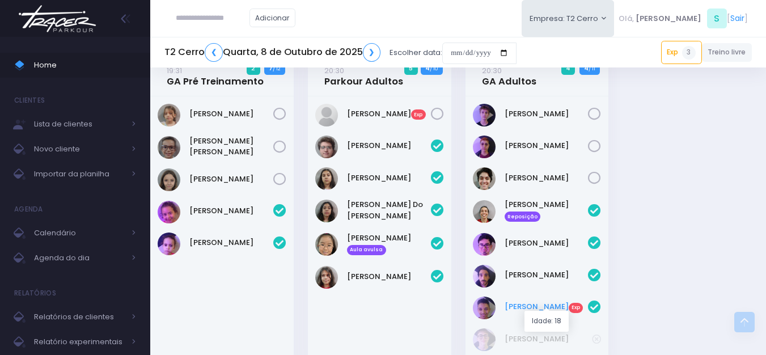
click at [519, 305] on link "[PERSON_NAME] Exp" at bounding box center [547, 306] width 84 height 11
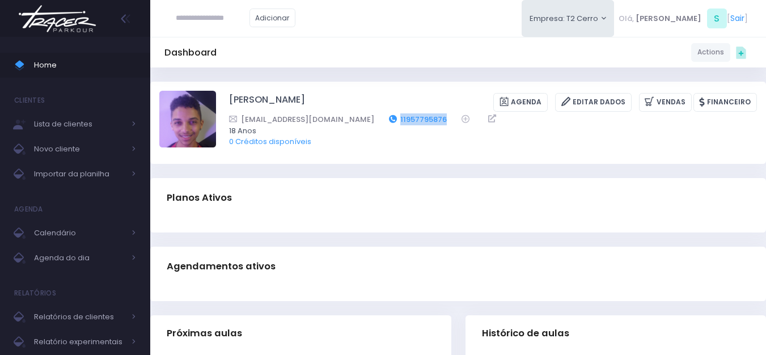
drag, startPoint x: 461, startPoint y: 118, endPoint x: 409, endPoint y: 113, distance: 52.4
click at [409, 113] on div "[EMAIL_ADDRESS][DOMAIN_NAME] 11957795876" at bounding box center [485, 119] width 513 height 12
copy link "11957795876"
